Goal: Task Accomplishment & Management: Use online tool/utility

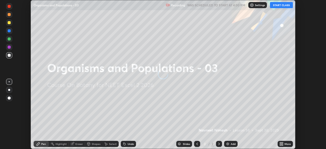
scroll to position [149, 326]
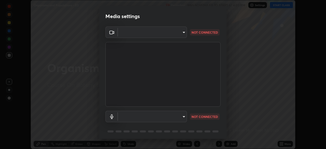
type input "c08bce05bf8d5aea718a1be68f52da0599af41aa0cc24399225b9d00f0db6711"
type input "f62e13f0dc2c211b2e31b7d04ee83dbf57bd85d8f499c87d3582929809dfa27d"
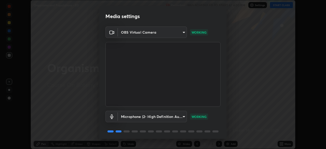
scroll to position [18, 0]
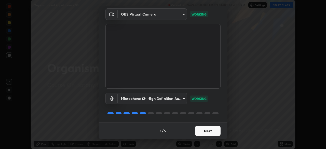
click at [202, 130] on button "Next" at bounding box center [208, 131] width 26 height 10
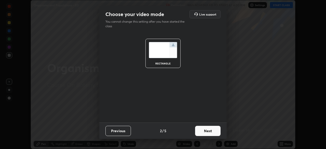
scroll to position [0, 0]
click at [206, 131] on button "Next" at bounding box center [208, 131] width 26 height 10
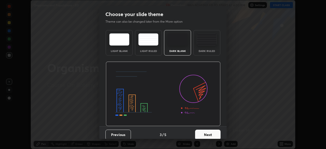
click at [207, 134] on button "Next" at bounding box center [208, 135] width 26 height 10
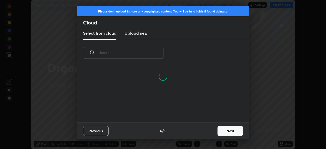
scroll to position [57, 164]
click at [227, 130] on button "Next" at bounding box center [231, 131] width 26 height 10
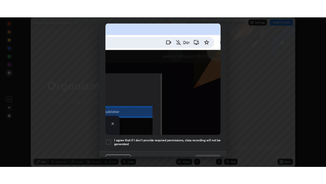
scroll to position [122, 0]
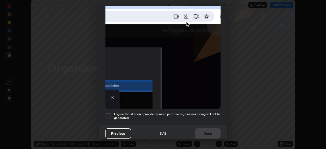
click at [109, 114] on div at bounding box center [109, 116] width 6 height 6
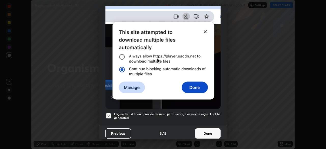
click at [204, 131] on button "Done" at bounding box center [208, 134] width 26 height 10
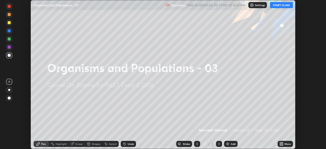
click at [281, 143] on icon at bounding box center [280, 143] width 1 height 1
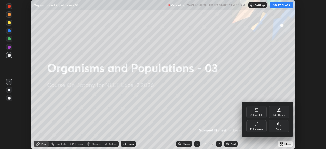
click at [255, 123] on icon at bounding box center [257, 124] width 4 height 4
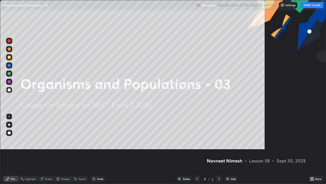
scroll to position [184, 326]
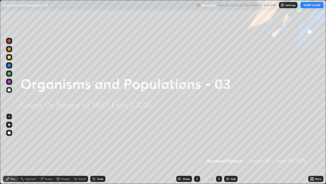
click at [310, 6] on button "START CLASS" at bounding box center [312, 5] width 23 height 6
click at [230, 149] on div "Add" at bounding box center [231, 178] width 14 height 6
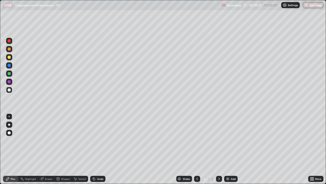
click at [8, 48] on div at bounding box center [9, 48] width 3 height 3
click at [8, 132] on div at bounding box center [9, 132] width 3 height 3
click at [11, 59] on div at bounding box center [9, 57] width 6 height 6
click at [92, 149] on icon at bounding box center [94, 178] width 4 height 4
click at [9, 90] on div at bounding box center [9, 89] width 3 height 3
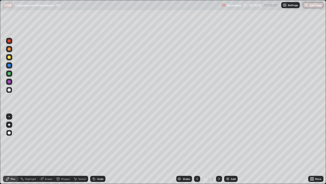
click at [9, 57] on div at bounding box center [9, 57] width 3 height 3
click at [93, 149] on icon at bounding box center [93, 177] width 1 height 1
click at [94, 149] on icon at bounding box center [94, 179] width 2 height 2
click at [9, 58] on div at bounding box center [9, 57] width 3 height 3
click at [93, 149] on icon at bounding box center [93, 177] width 1 height 1
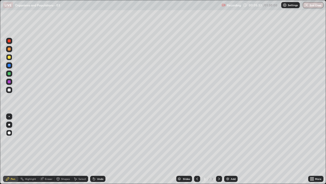
click at [92, 149] on icon at bounding box center [94, 178] width 4 height 4
click at [93, 149] on icon at bounding box center [93, 177] width 1 height 1
click at [9, 82] on div at bounding box center [9, 81] width 3 height 3
click at [9, 66] on div at bounding box center [9, 65] width 3 height 3
click at [9, 90] on div at bounding box center [9, 89] width 3 height 3
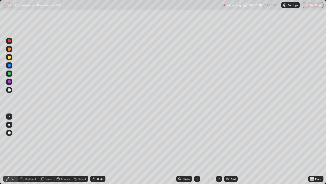
click at [98, 149] on div "Undo" at bounding box center [97, 178] width 15 height 6
click at [96, 149] on div "Undo" at bounding box center [97, 178] width 15 height 6
click at [10, 82] on div at bounding box center [9, 81] width 3 height 3
click at [10, 57] on div at bounding box center [9, 57] width 3 height 3
click at [9, 74] on div at bounding box center [9, 73] width 3 height 3
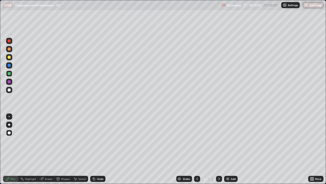
click at [9, 82] on div at bounding box center [9, 81] width 3 height 3
click at [11, 59] on div at bounding box center [9, 57] width 6 height 6
click at [9, 90] on div at bounding box center [9, 89] width 3 height 3
click at [232, 149] on div "Add" at bounding box center [233, 178] width 5 height 3
click at [11, 74] on div at bounding box center [9, 73] width 6 height 6
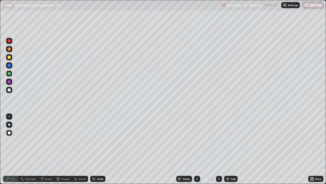
click at [64, 149] on div "Shapes" at bounding box center [65, 178] width 9 height 3
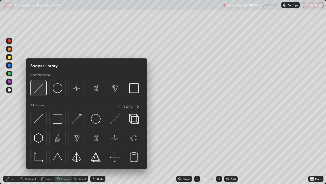
click at [40, 90] on img at bounding box center [39, 88] width 10 height 10
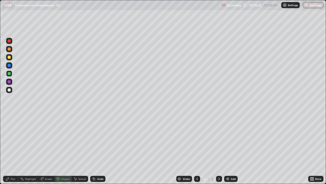
click at [10, 58] on div at bounding box center [9, 57] width 3 height 3
click at [10, 50] on div at bounding box center [9, 49] width 6 height 6
click at [14, 149] on div "Pen" at bounding box center [10, 178] width 15 height 6
click at [9, 82] on div at bounding box center [9, 81] width 3 height 3
click at [64, 149] on div "Shapes" at bounding box center [65, 178] width 9 height 3
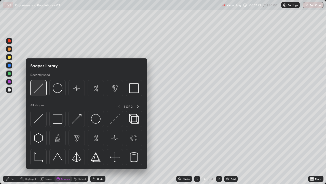
click at [39, 88] on img at bounding box center [39, 88] width 10 height 10
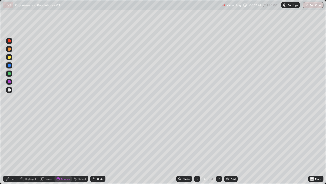
click at [10, 74] on div at bounding box center [9, 73] width 3 height 3
click at [10, 57] on div at bounding box center [9, 57] width 3 height 3
click at [9, 89] on div at bounding box center [9, 89] width 3 height 3
click at [10, 50] on div at bounding box center [9, 48] width 3 height 3
click at [10, 66] on div at bounding box center [9, 65] width 3 height 3
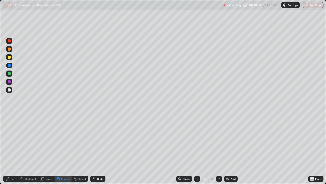
click at [14, 149] on div "Pen" at bounding box center [10, 178] width 15 height 6
click at [11, 75] on div at bounding box center [9, 73] width 6 height 6
click at [98, 149] on div "Undo" at bounding box center [97, 178] width 15 height 6
click at [97, 149] on div "Undo" at bounding box center [100, 178] width 6 height 3
click at [9, 90] on div at bounding box center [9, 89] width 3 height 3
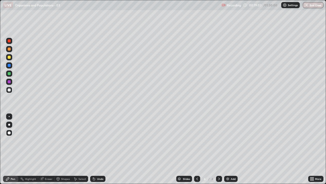
click at [93, 149] on icon at bounding box center [94, 179] width 2 height 2
click at [228, 149] on img at bounding box center [228, 178] width 4 height 4
click at [11, 58] on div at bounding box center [9, 57] width 6 height 6
click at [11, 90] on div at bounding box center [9, 90] width 6 height 6
click at [9, 74] on div at bounding box center [9, 73] width 3 height 3
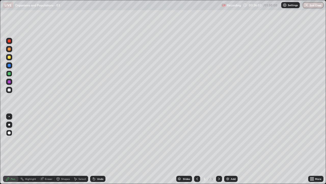
click at [93, 149] on icon at bounding box center [93, 177] width 1 height 1
click at [10, 91] on div at bounding box center [9, 89] width 3 height 3
click at [9, 81] on div at bounding box center [9, 81] width 3 height 3
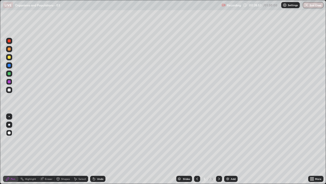
click at [9, 90] on div at bounding box center [9, 89] width 3 height 3
click at [93, 149] on icon at bounding box center [94, 179] width 2 height 2
click at [9, 57] on div at bounding box center [9, 57] width 3 height 3
click at [9, 89] on div at bounding box center [9, 89] width 3 height 3
click at [10, 91] on div at bounding box center [9, 89] width 3 height 3
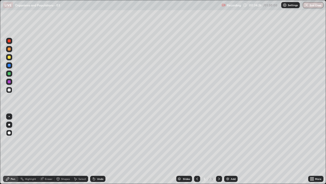
click at [230, 149] on img at bounding box center [228, 178] width 4 height 4
click at [93, 149] on icon at bounding box center [93, 177] width 1 height 1
click at [9, 49] on div at bounding box center [9, 48] width 3 height 3
click at [9, 90] on div at bounding box center [9, 89] width 3 height 3
click at [10, 90] on div at bounding box center [9, 89] width 3 height 3
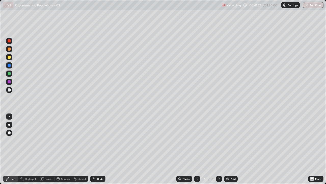
click at [11, 90] on div at bounding box center [9, 90] width 6 height 6
click at [9, 57] on div at bounding box center [9, 57] width 3 height 3
click at [231, 149] on div "Add" at bounding box center [233, 178] width 5 height 3
click at [9, 73] on div at bounding box center [9, 73] width 3 height 3
click at [93, 149] on icon at bounding box center [93, 177] width 1 height 1
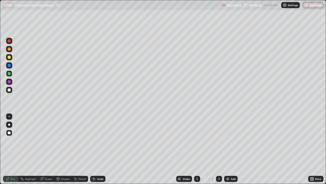
click at [45, 149] on div "Eraser" at bounding box center [46, 178] width 16 height 6
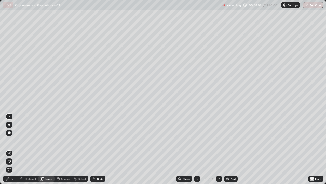
click at [16, 149] on div "Pen" at bounding box center [10, 178] width 15 height 6
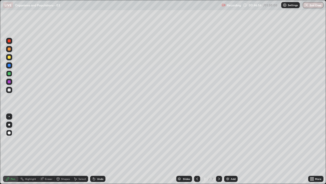
click at [11, 90] on div at bounding box center [9, 90] width 6 height 6
click at [93, 149] on icon at bounding box center [94, 179] width 2 height 2
click at [9, 58] on div at bounding box center [9, 57] width 3 height 3
click at [9, 88] on div at bounding box center [9, 89] width 3 height 3
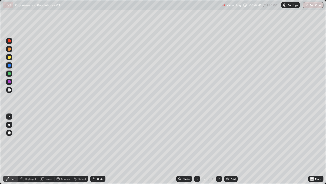
click at [12, 75] on div at bounding box center [9, 73] width 6 height 6
click at [10, 57] on div at bounding box center [9, 57] width 3 height 3
click at [10, 91] on div at bounding box center [9, 90] width 6 height 6
click at [10, 73] on div at bounding box center [9, 73] width 3 height 3
click at [11, 90] on div at bounding box center [9, 90] width 6 height 6
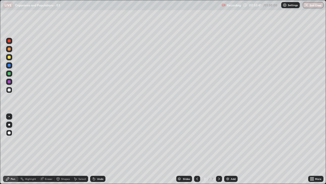
click at [10, 91] on div at bounding box center [9, 89] width 3 height 3
click at [96, 149] on div "Undo" at bounding box center [97, 178] width 15 height 6
click at [9, 58] on div at bounding box center [9, 57] width 3 height 3
click at [227, 149] on img at bounding box center [228, 178] width 4 height 4
click at [93, 149] on div "Undo" at bounding box center [97, 178] width 15 height 6
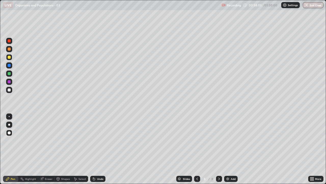
click at [93, 149] on icon at bounding box center [94, 179] width 2 height 2
click at [9, 90] on div at bounding box center [9, 89] width 3 height 3
click at [93, 149] on icon at bounding box center [93, 177] width 1 height 1
click at [96, 149] on div "Undo" at bounding box center [97, 178] width 15 height 6
click at [92, 149] on icon at bounding box center [94, 178] width 4 height 4
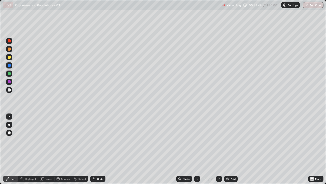
click at [93, 149] on icon at bounding box center [93, 177] width 1 height 1
click at [92, 149] on icon at bounding box center [94, 178] width 4 height 4
click at [94, 149] on div "Undo" at bounding box center [97, 178] width 15 height 6
click at [9, 74] on div at bounding box center [9, 73] width 3 height 3
click at [8, 90] on div at bounding box center [9, 89] width 3 height 3
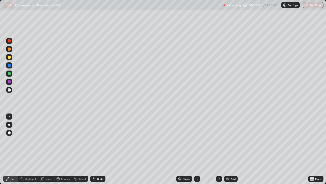
click at [10, 74] on div at bounding box center [9, 73] width 3 height 3
click at [10, 90] on div at bounding box center [9, 89] width 3 height 3
click at [11, 58] on div at bounding box center [9, 57] width 6 height 6
click at [10, 49] on div at bounding box center [9, 48] width 3 height 3
click at [11, 90] on div at bounding box center [9, 90] width 6 height 6
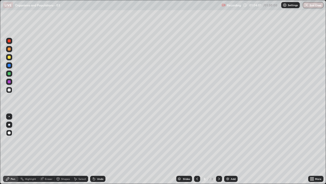
click at [96, 149] on div "Undo" at bounding box center [97, 178] width 15 height 6
click at [9, 58] on div at bounding box center [9, 57] width 3 height 3
click at [230, 149] on div "Add" at bounding box center [231, 178] width 14 height 6
click at [197, 149] on icon at bounding box center [197, 178] width 4 height 4
click at [219, 149] on icon at bounding box center [219, 178] width 4 height 4
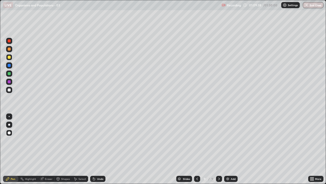
click at [9, 90] on div at bounding box center [9, 89] width 3 height 3
click at [94, 149] on div "Undo" at bounding box center [97, 178] width 15 height 6
click at [9, 82] on div at bounding box center [9, 81] width 3 height 3
click at [10, 91] on div at bounding box center [9, 89] width 3 height 3
click at [93, 149] on icon at bounding box center [93, 177] width 1 height 1
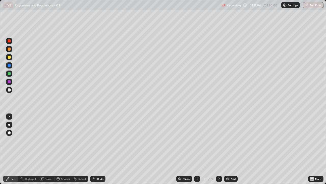
click at [9, 82] on div at bounding box center [9, 81] width 3 height 3
click at [10, 90] on div at bounding box center [9, 89] width 3 height 3
click at [93, 149] on icon at bounding box center [94, 179] width 2 height 2
click at [9, 90] on div at bounding box center [9, 89] width 3 height 3
click at [96, 149] on div "Undo" at bounding box center [97, 178] width 15 height 6
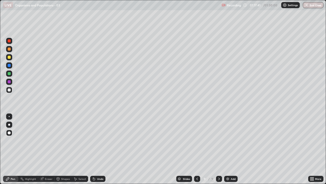
click at [10, 66] on div at bounding box center [9, 65] width 3 height 3
click at [49, 149] on div "Eraser" at bounding box center [49, 178] width 8 height 3
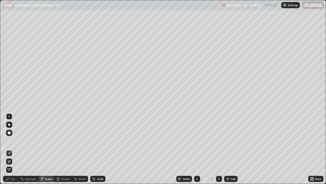
click at [16, 149] on div "Pen" at bounding box center [10, 178] width 15 height 6
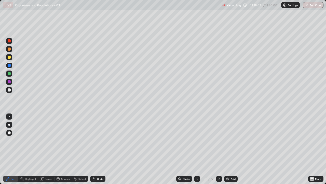
click at [10, 90] on div at bounding box center [9, 89] width 3 height 3
click at [11, 65] on div at bounding box center [9, 65] width 6 height 6
click at [9, 49] on div at bounding box center [9, 48] width 3 height 3
click at [11, 74] on div at bounding box center [9, 73] width 6 height 6
click at [10, 82] on div at bounding box center [9, 81] width 3 height 3
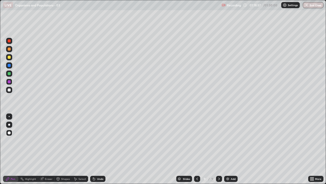
click at [9, 89] on div at bounding box center [9, 89] width 3 height 3
click at [229, 149] on img at bounding box center [228, 178] width 4 height 4
click at [9, 57] on div at bounding box center [9, 57] width 3 height 3
click at [93, 149] on icon at bounding box center [93, 177] width 1 height 1
click at [93, 149] on icon at bounding box center [94, 179] width 2 height 2
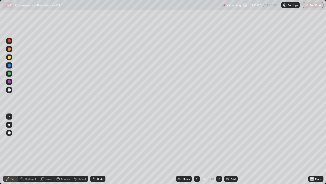
click at [10, 88] on div at bounding box center [9, 89] width 3 height 3
click at [93, 149] on icon at bounding box center [93, 177] width 1 height 1
click at [94, 149] on icon at bounding box center [94, 179] width 2 height 2
click at [95, 149] on icon at bounding box center [94, 178] width 4 height 4
click at [93, 149] on icon at bounding box center [94, 179] width 2 height 2
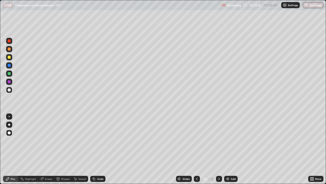
click at [93, 149] on icon at bounding box center [94, 179] width 2 height 2
click at [313, 7] on button "End Class" at bounding box center [314, 5] width 20 height 6
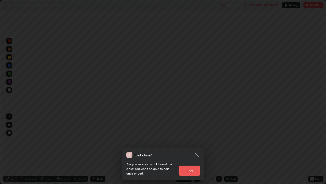
click at [192, 149] on button "End" at bounding box center [190, 170] width 20 height 10
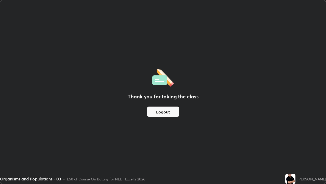
click at [137, 149] on div "L58 of Course On Botany for NEET Excel 2 2026" at bounding box center [106, 178] width 78 height 5
click at [172, 112] on button "Logout" at bounding box center [163, 111] width 32 height 10
